Goal: Complete application form

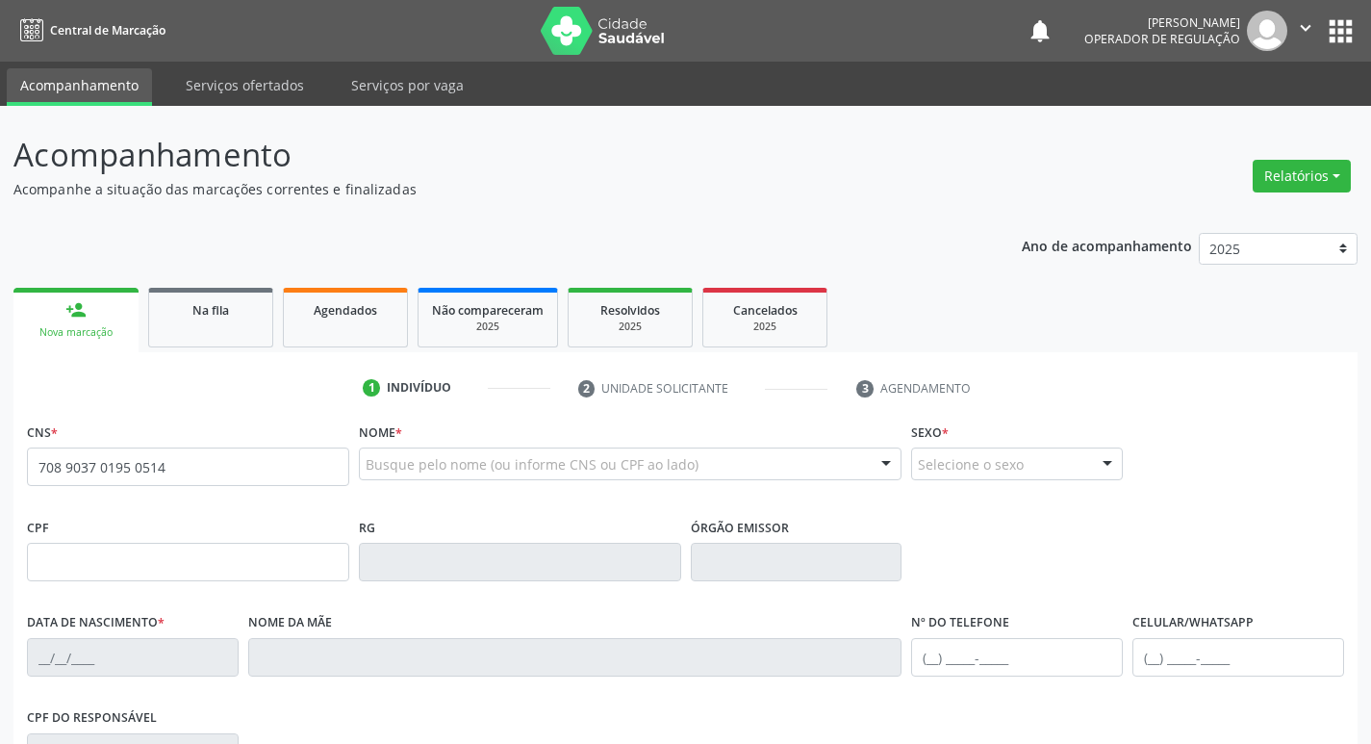
type input "708 9037 0195 0514"
type input "023.669.454-50"
type input "[DATE]"
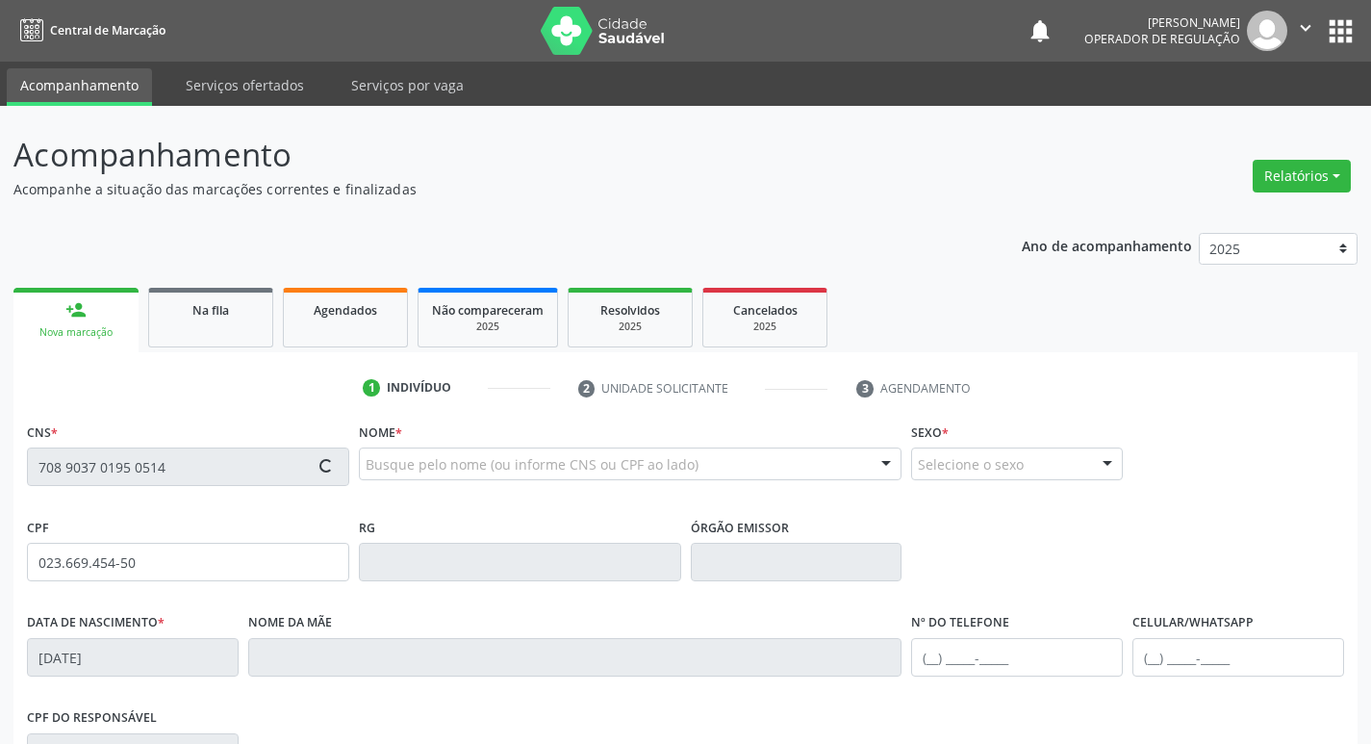
type input "[PERSON_NAME]"
type input "[PHONE_NUMBER]"
type input "091.004.224-10"
type input "3"
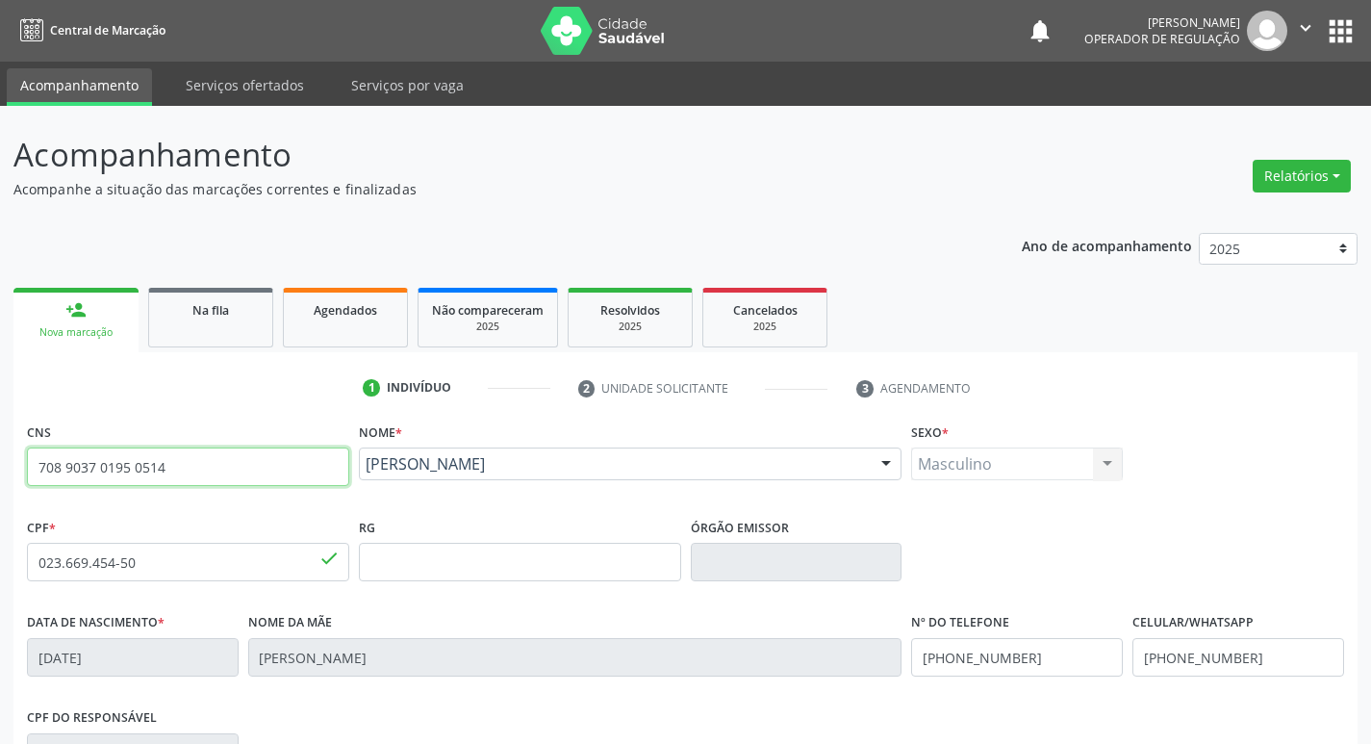
click at [140, 463] on input "708 9037 0195 0514" at bounding box center [188, 467] width 322 height 38
click at [200, 474] on input "text" at bounding box center [188, 467] width 322 height 38
click at [285, 414] on div "1 Indivíduo 2 Unidade solicitante 3 Agendamento CNS Nome * [PERSON_NAME] [PERSO…" at bounding box center [685, 700] width 1345 height 657
